Goal: Task Accomplishment & Management: Manage account settings

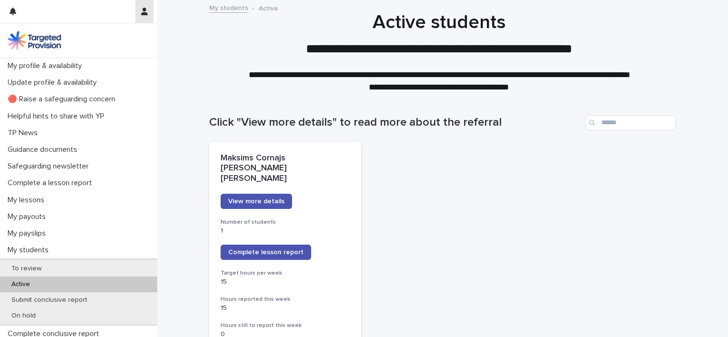
click at [147, 9] on icon "button" at bounding box center [144, 12] width 7 height 8
click at [108, 40] on p "Log Out" at bounding box center [117, 40] width 60 height 16
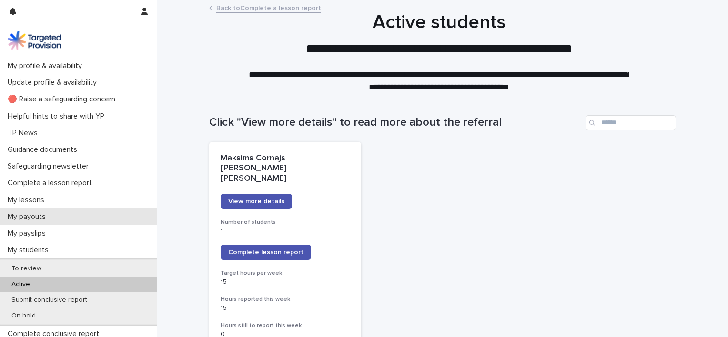
click at [31, 219] on p "My payouts" at bounding box center [29, 216] width 50 height 9
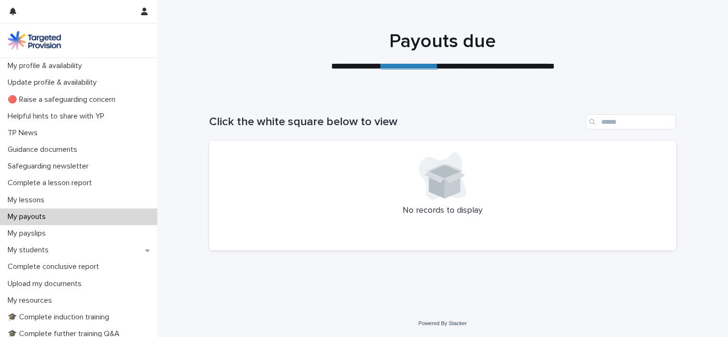
click at [406, 66] on link "**********" at bounding box center [409, 66] width 57 height 9
click at [146, 15] on button "button" at bounding box center [144, 11] width 18 height 23
click at [103, 46] on p "Log Out" at bounding box center [117, 40] width 60 height 16
